Goal: Task Accomplishment & Management: Complete application form

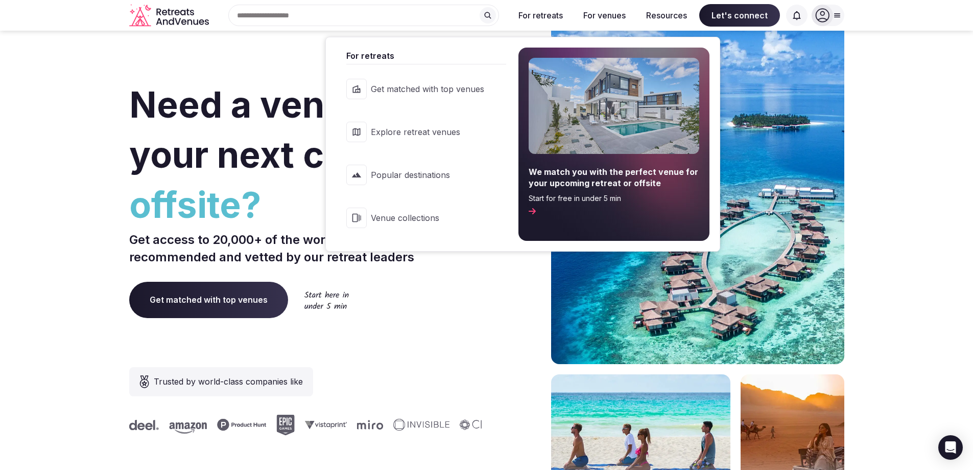
click at [428, 92] on span "Get matched with top venues" at bounding box center [427, 88] width 113 height 11
click at [437, 128] on span "Explore retreat venues" at bounding box center [427, 131] width 113 height 11
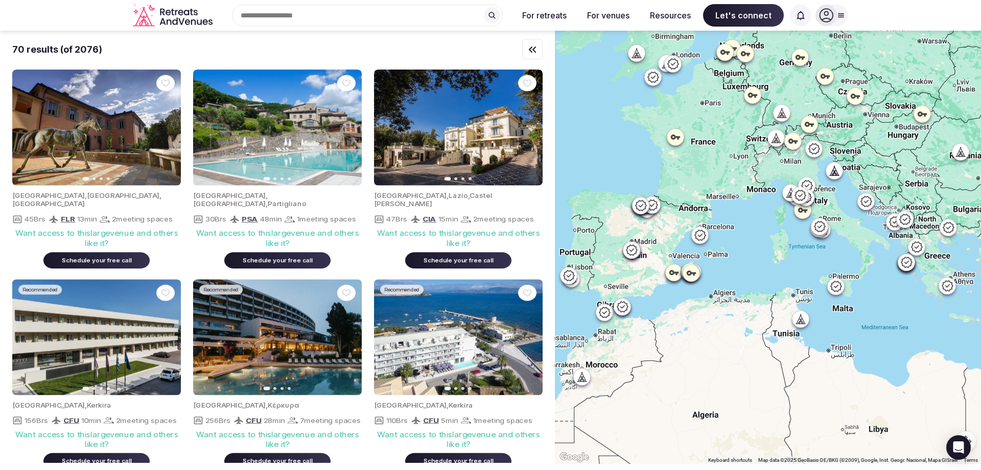
click at [268, 15] on div "Search Popular Destinations [GEOGRAPHIC_DATA], [GEOGRAPHIC_DATA] [GEOGRAPHIC_DA…" at bounding box center [363, 15] width 293 height 21
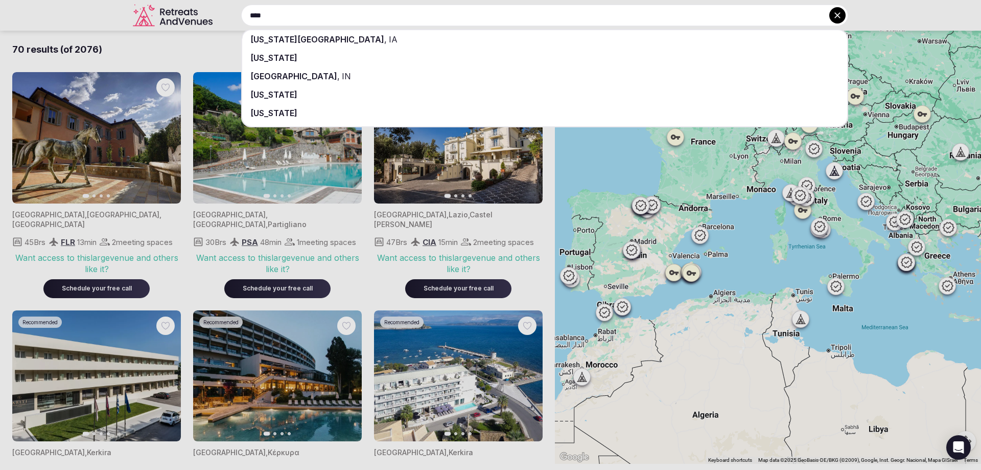
type input "****"
